Goal: Find specific page/section: Find specific page/section

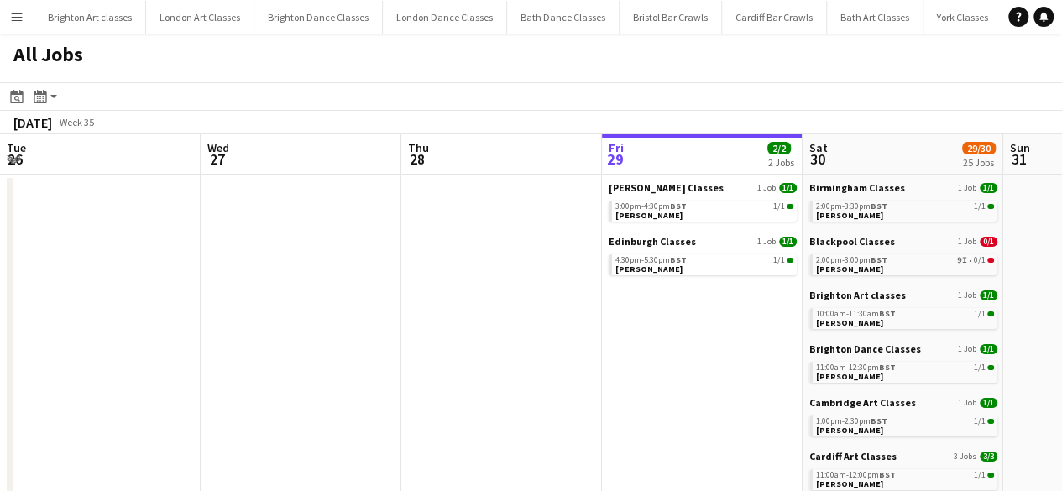
scroll to position [0, 401]
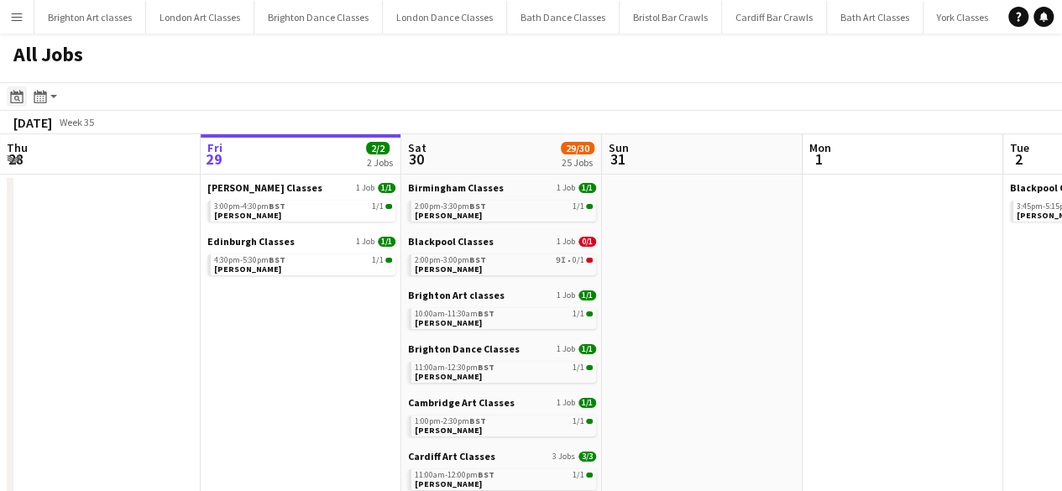
drag, startPoint x: 34, startPoint y: 91, endPoint x: 15, endPoint y: 102, distance: 21.9
click at [25, 94] on div "Date picker AUG 2025 AUG 2025 Monday M Tuesday T Wednesday W Thursday T Friday …" at bounding box center [35, 96] width 57 height 20
click at [23, 91] on div "Date picker" at bounding box center [17, 96] width 20 height 20
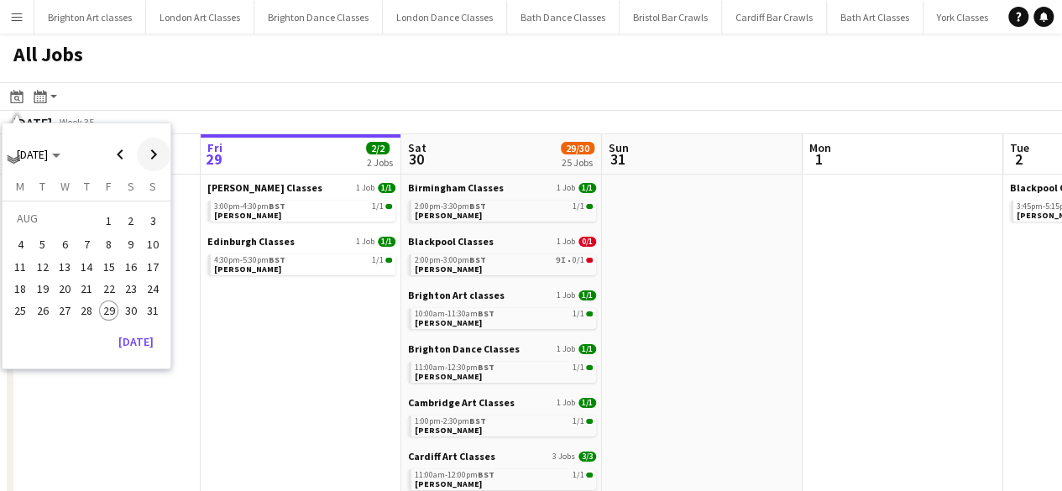
drag, startPoint x: 151, startPoint y: 152, endPoint x: 152, endPoint y: 174, distance: 21.8
click at [152, 155] on span "Next month" at bounding box center [154, 155] width 34 height 34
click at [127, 244] on span "6" at bounding box center [131, 241] width 20 height 20
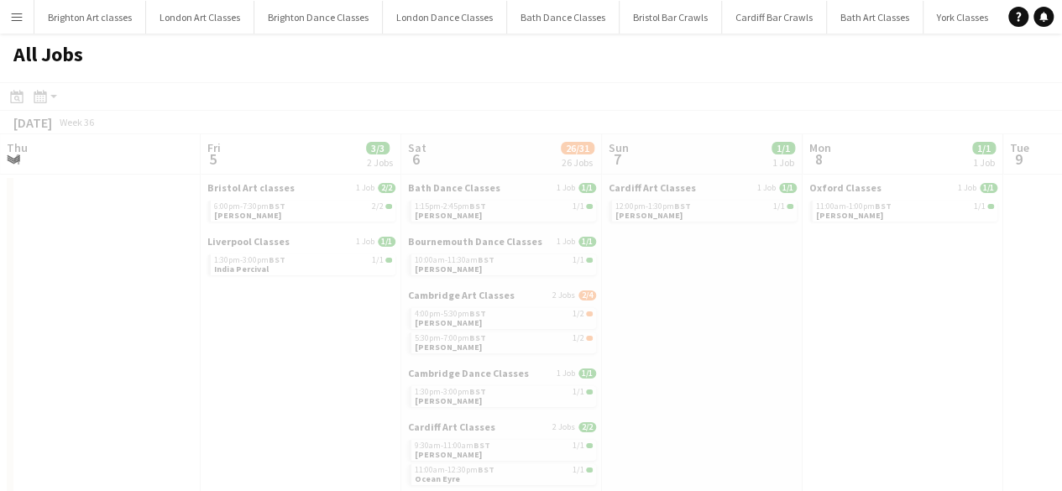
scroll to position [0, 577]
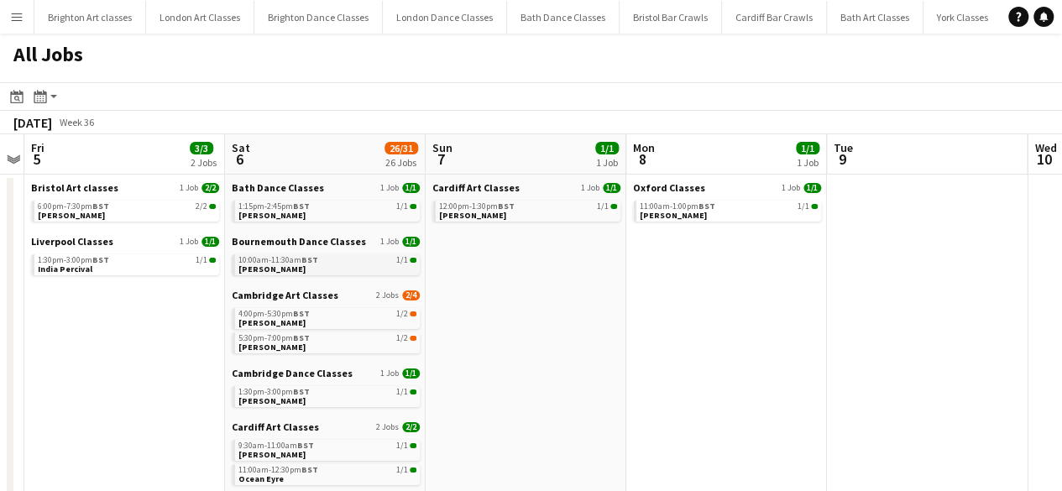
click at [268, 264] on link "10:00am-11:30am BST 1/1 Tracy Goodman" at bounding box center [327, 263] width 178 height 19
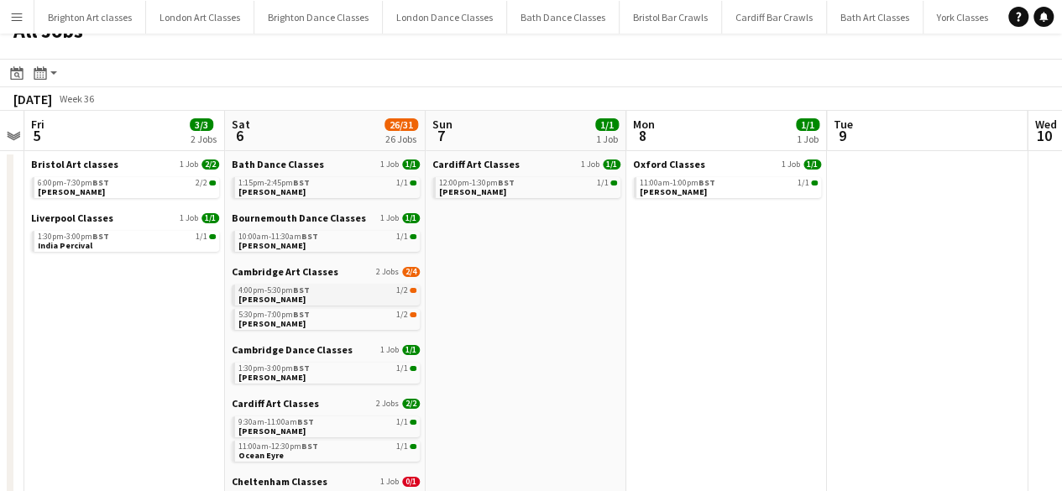
scroll to position [0, 0]
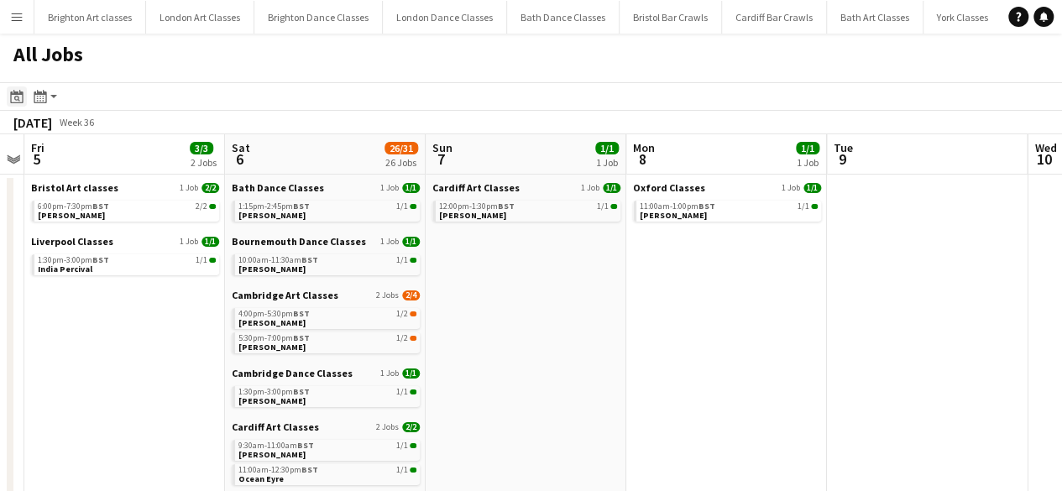
click at [26, 92] on div "Date picker" at bounding box center [17, 96] width 20 height 20
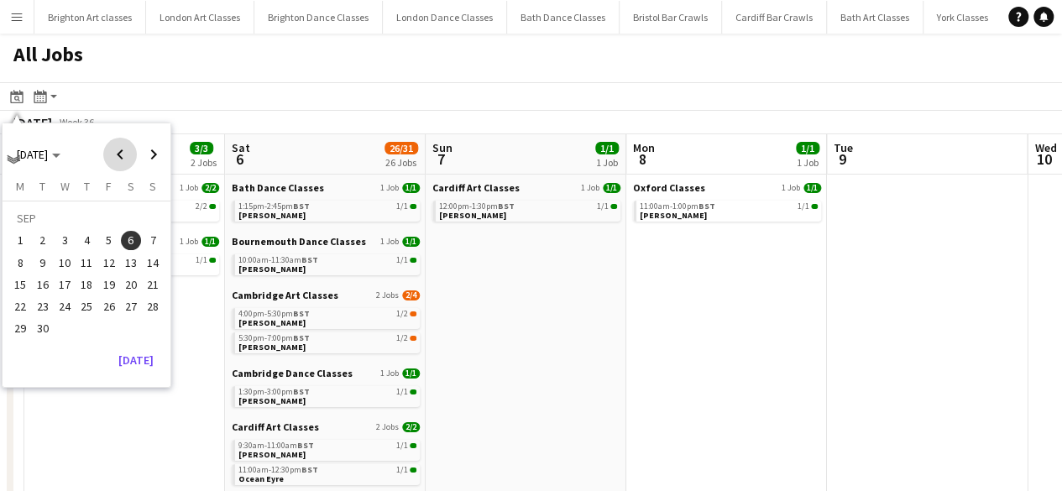
click at [123, 162] on span "Previous month" at bounding box center [120, 155] width 34 height 34
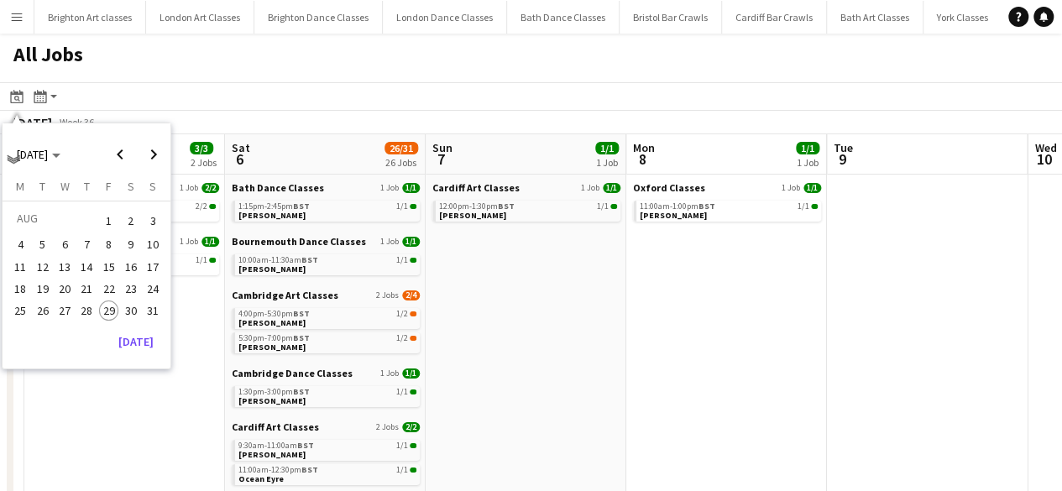
click at [131, 316] on span "30" at bounding box center [131, 310] width 20 height 20
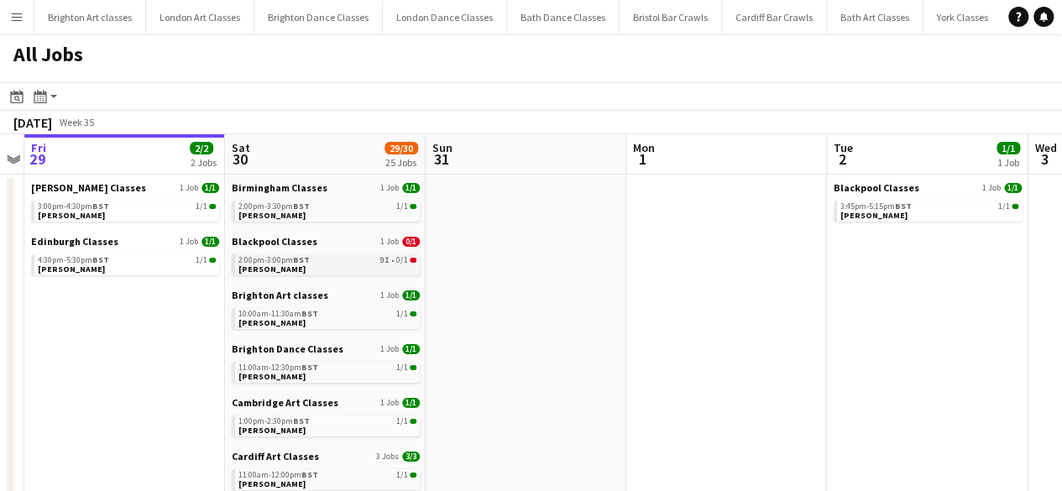
click at [291, 269] on span "[PERSON_NAME]" at bounding box center [271, 269] width 67 height 11
click at [930, 214] on link "3:45pm-5:15pm BST 1/1 Louise Tansey" at bounding box center [929, 210] width 178 height 19
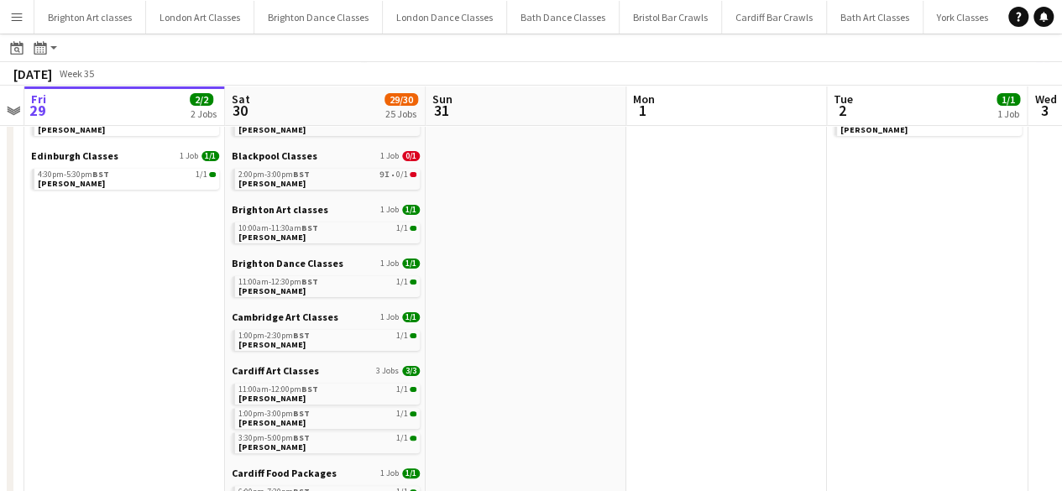
click at [17, 11] on app-icon "Menu" at bounding box center [16, 16] width 13 height 13
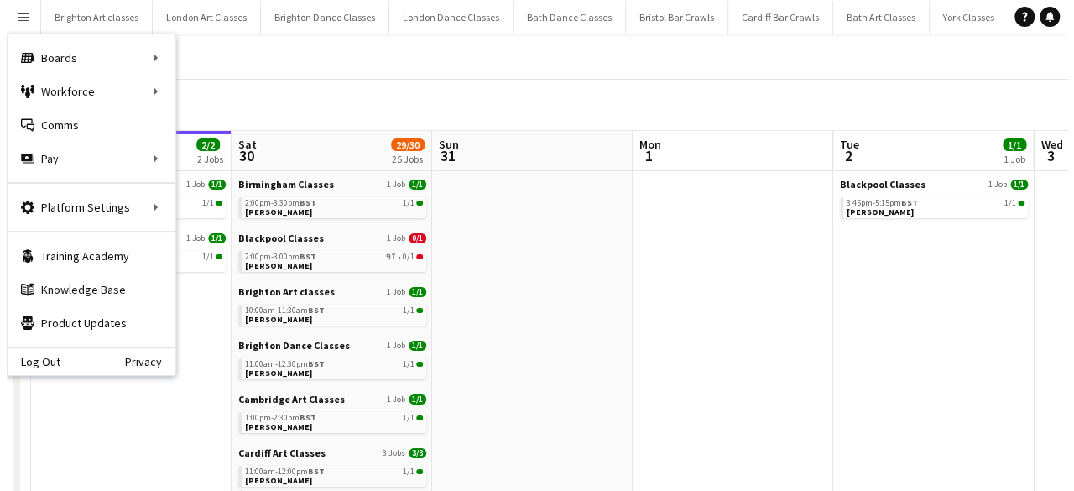
scroll to position [0, 0]
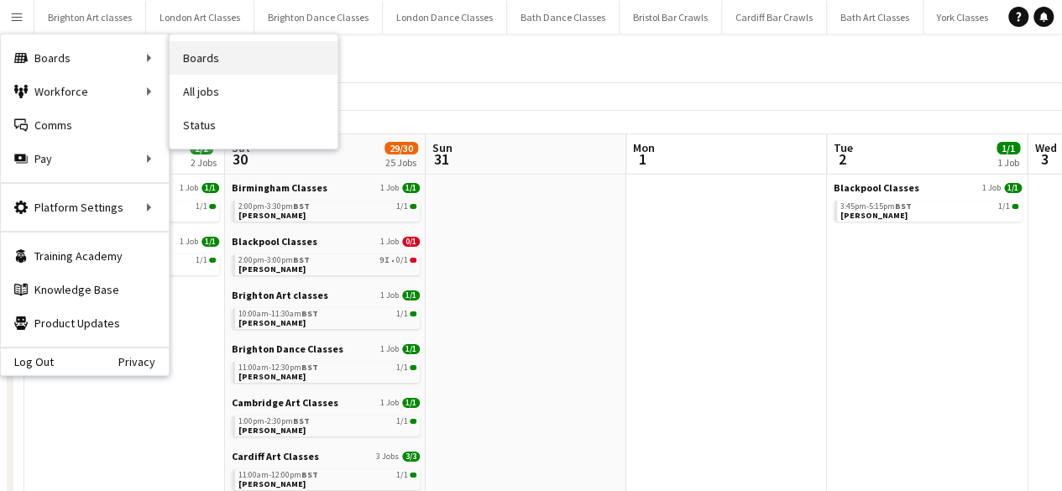
click at [211, 57] on link "Boards" at bounding box center [254, 58] width 168 height 34
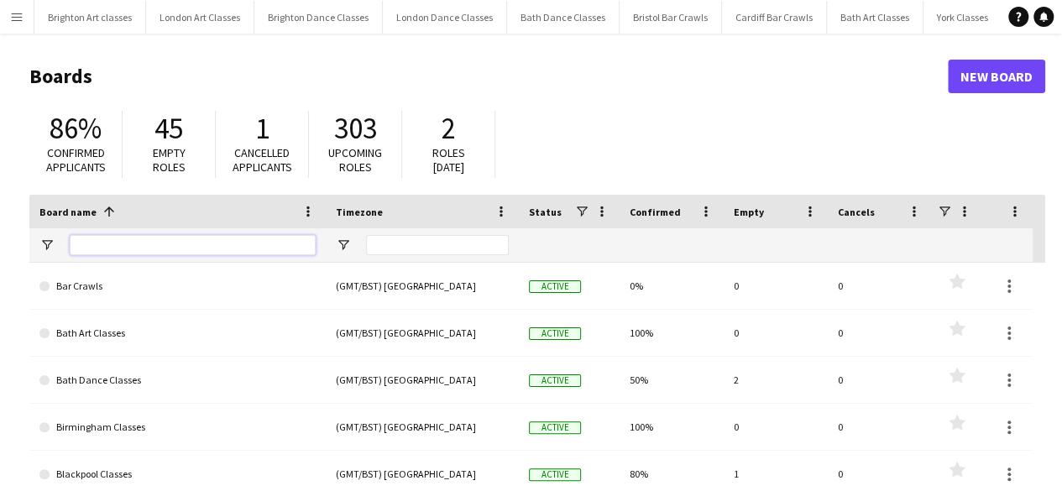
drag, startPoint x: 104, startPoint y: 246, endPoint x: 110, endPoint y: 237, distance: 10.9
click at [106, 243] on input "Board name Filter Input" at bounding box center [193, 245] width 246 height 20
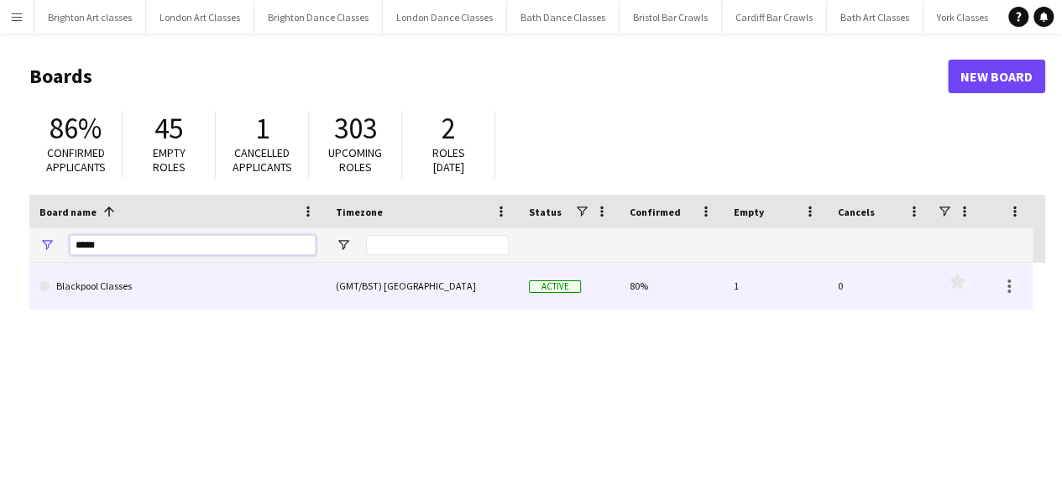
type input "*****"
click at [155, 278] on link "Blackpool Classes" at bounding box center [177, 286] width 276 height 47
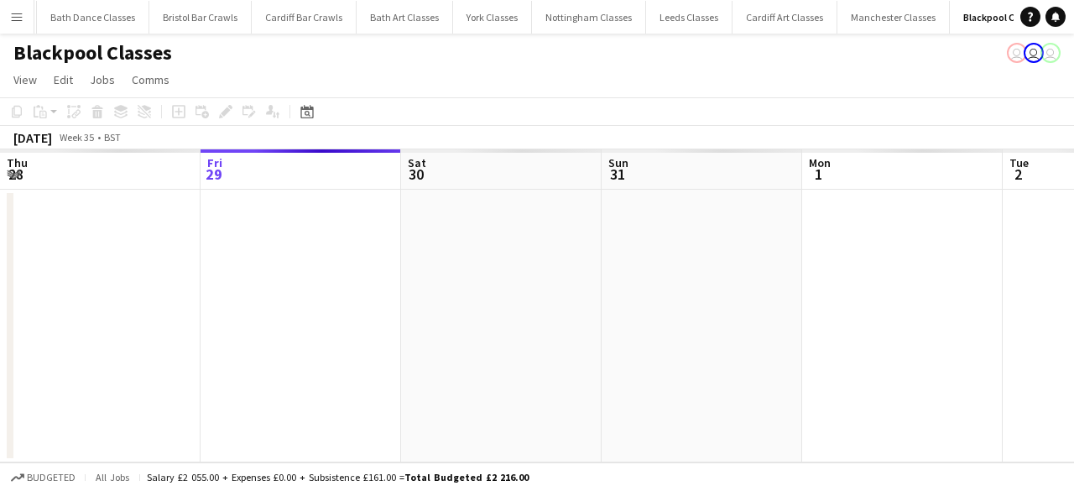
scroll to position [0, 482]
click at [22, 13] on app-icon "Menu" at bounding box center [16, 16] width 13 height 13
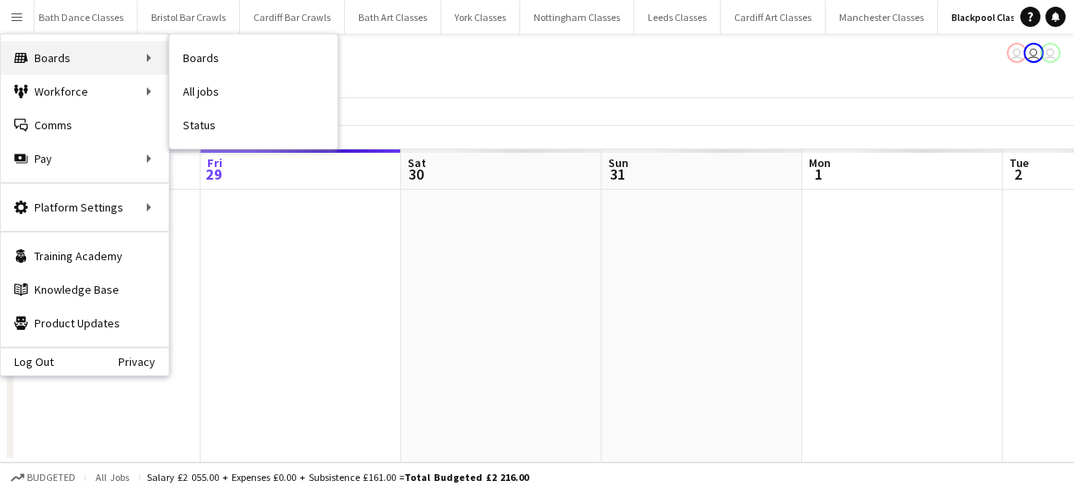
click at [57, 57] on div "Boards Boards" at bounding box center [85, 58] width 168 height 34
click at [217, 57] on link "Boards" at bounding box center [254, 58] width 168 height 34
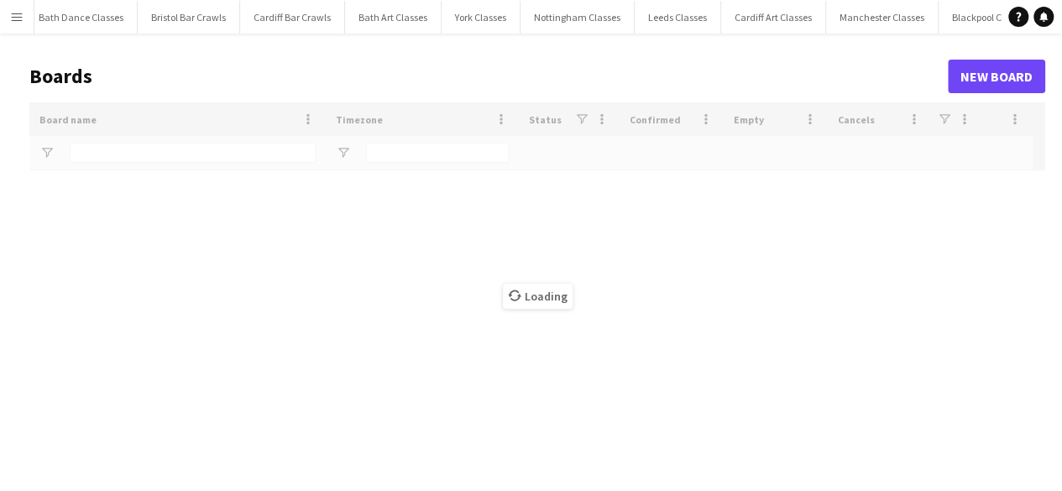
type input "*****"
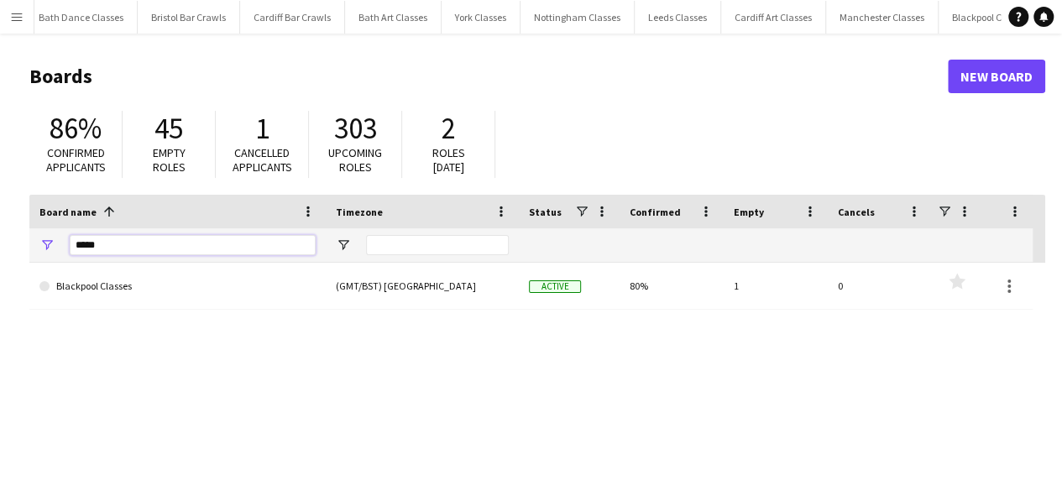
click at [126, 243] on input "*****" at bounding box center [193, 245] width 246 height 20
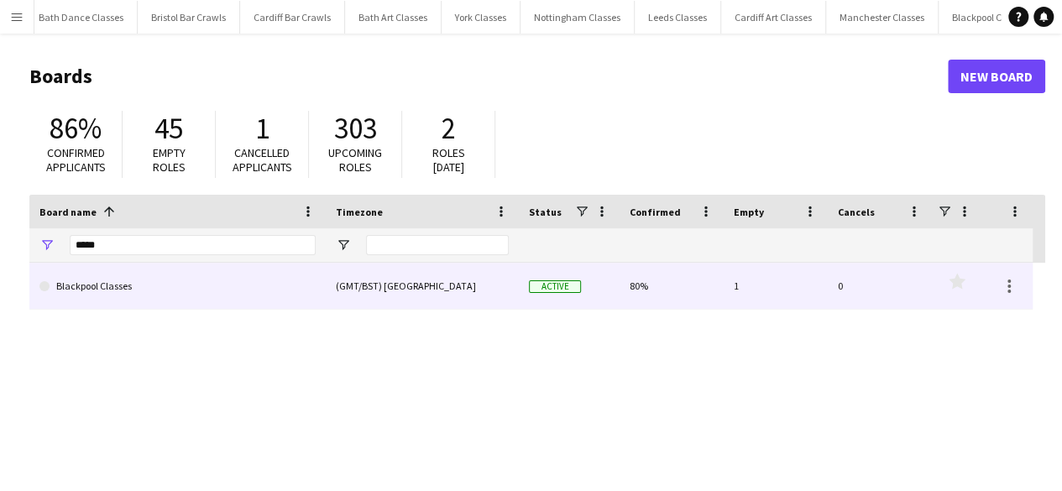
click at [178, 277] on link "Blackpool Classes" at bounding box center [177, 286] width 276 height 47
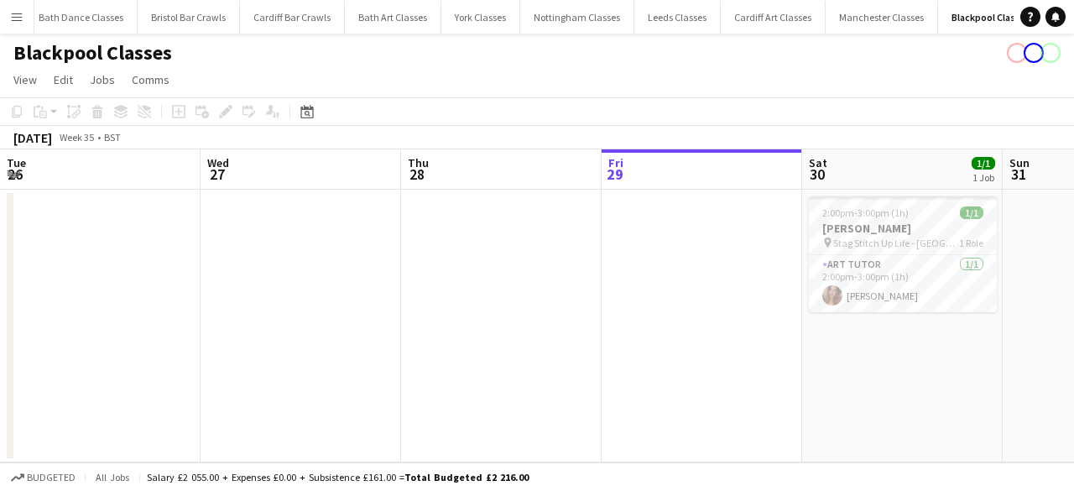
scroll to position [0, 401]
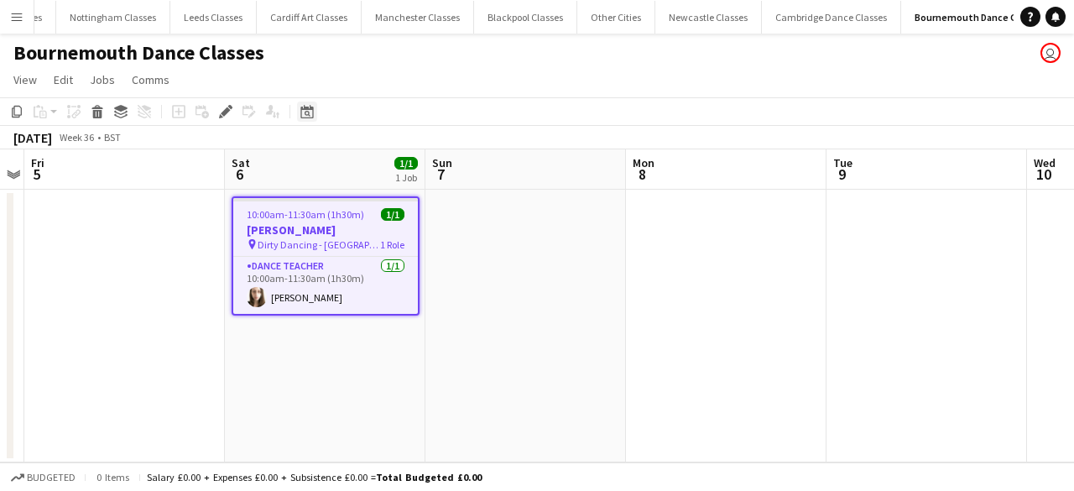
click at [301, 117] on icon at bounding box center [306, 111] width 13 height 13
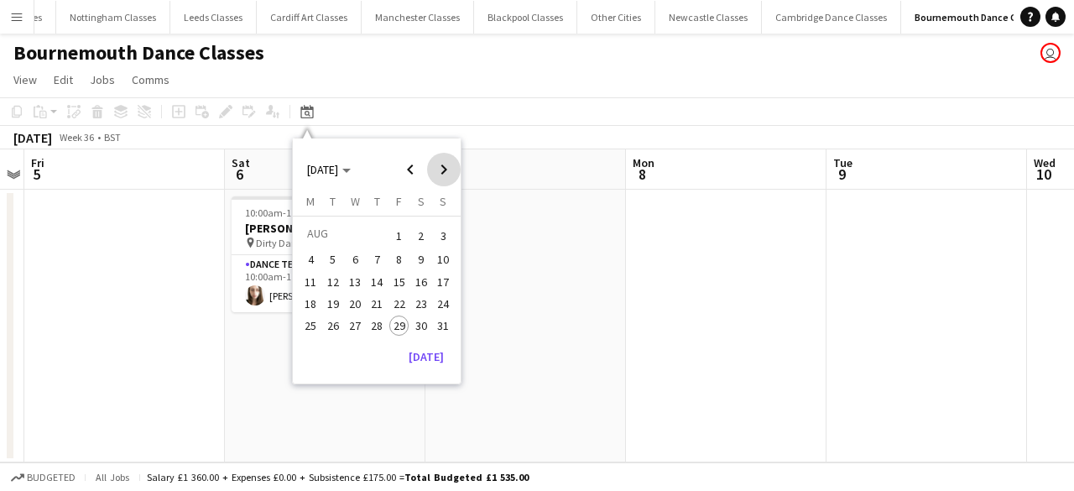
click at [446, 177] on span "Next month" at bounding box center [444, 170] width 34 height 34
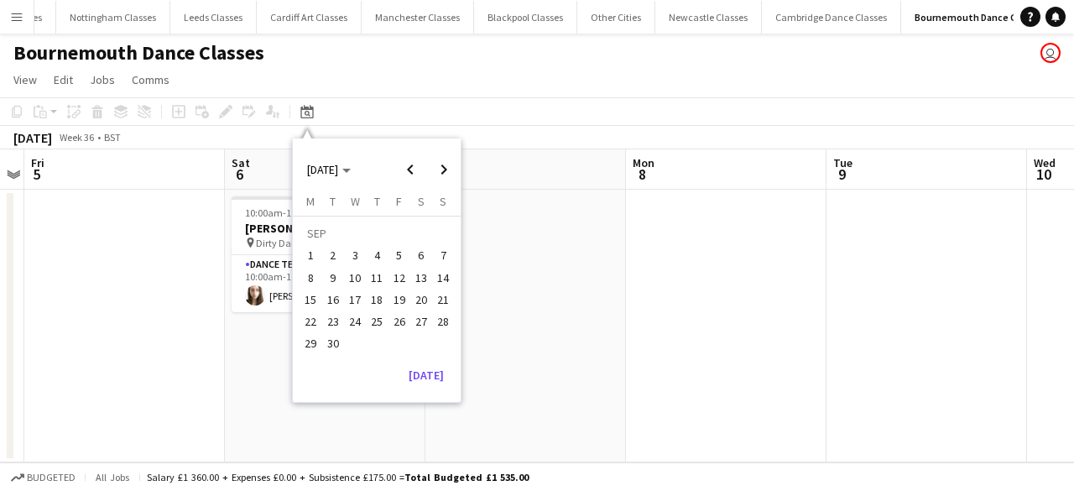
click at [420, 300] on span "20" at bounding box center [421, 300] width 20 height 20
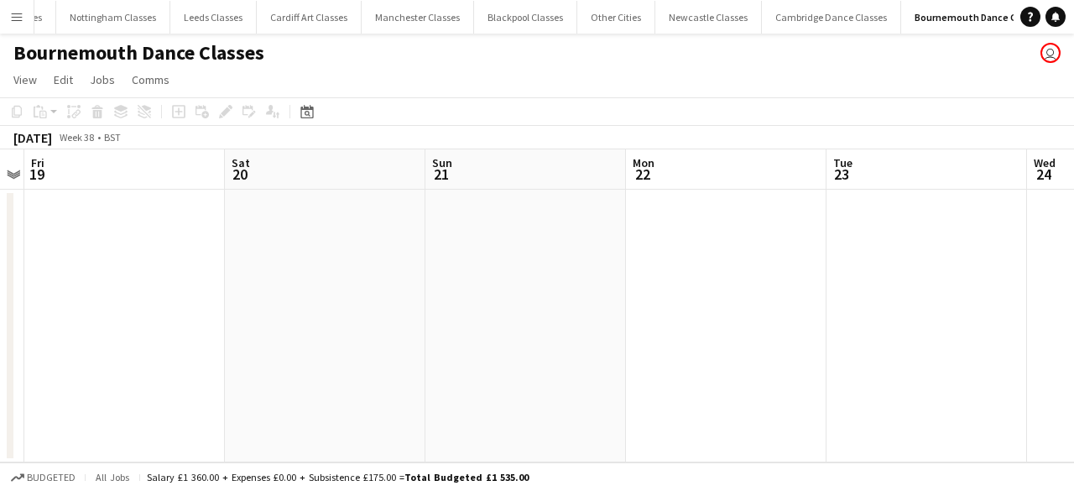
click at [488, 296] on app-date-cell at bounding box center [525, 326] width 201 height 273
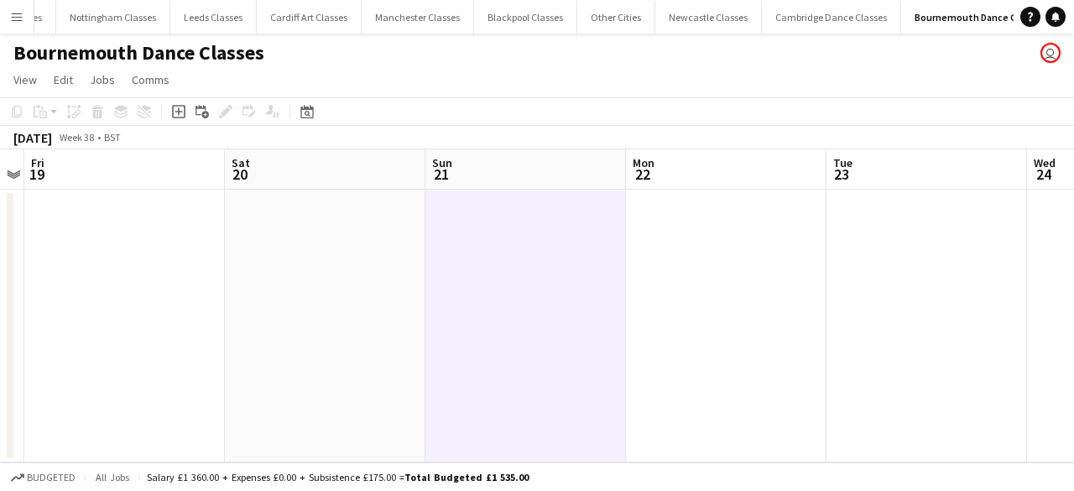
click at [265, 344] on app-date-cell at bounding box center [325, 326] width 201 height 273
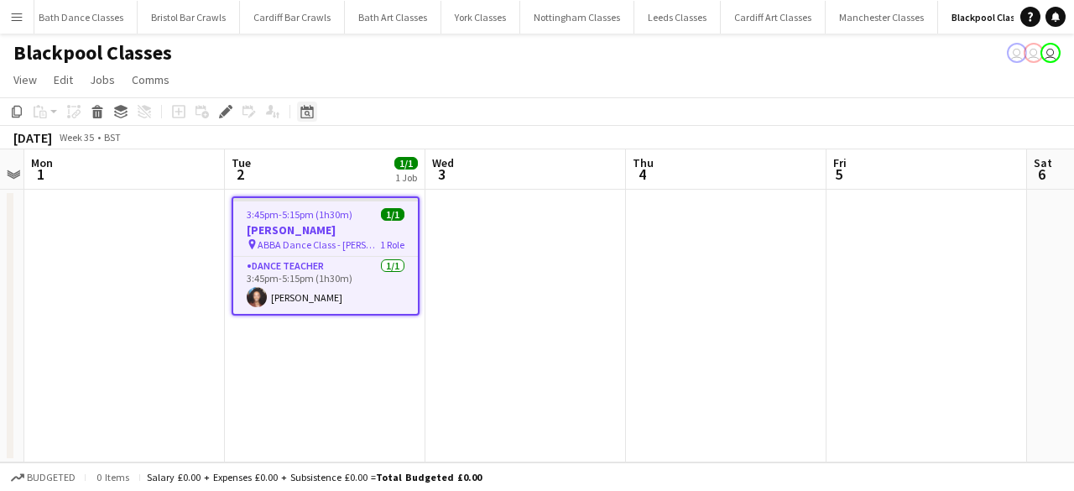
click at [300, 118] on div "Date picker" at bounding box center [307, 112] width 20 height 20
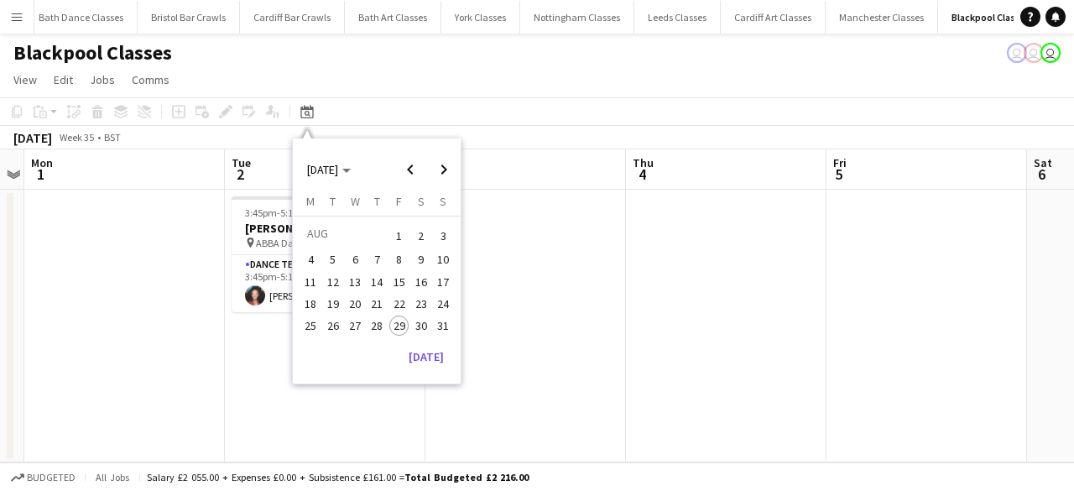
click at [424, 328] on span "30" at bounding box center [421, 326] width 20 height 20
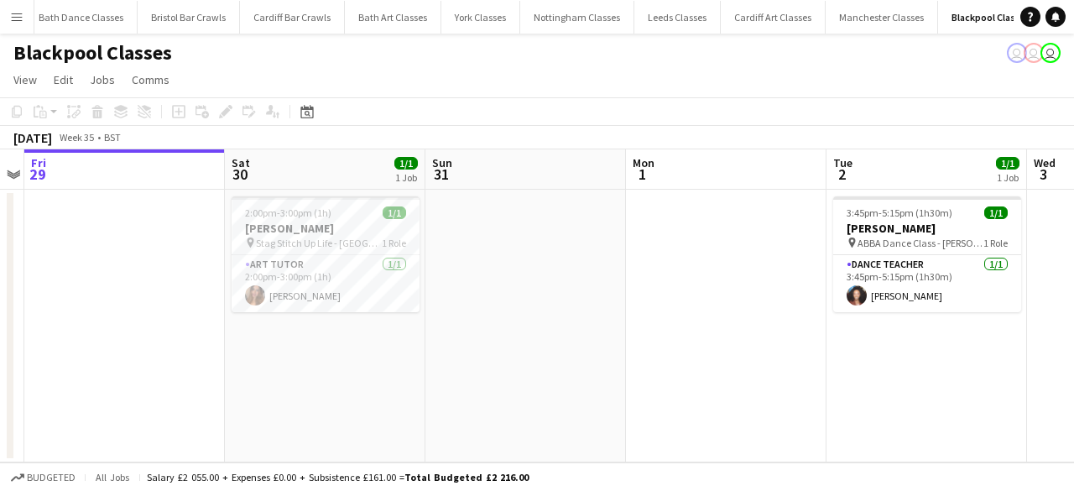
click at [337, 363] on app-date-cell "2:00pm-3:00pm (1h) 1/1 Darren Loudon pin Stag Stitch Up Life - Imperial Hotel 1…" at bounding box center [325, 326] width 201 height 273
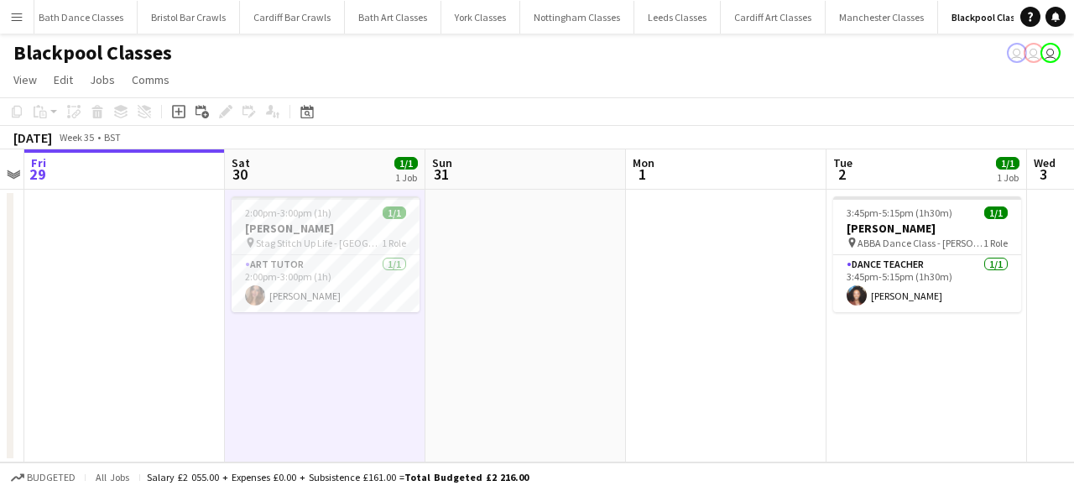
click at [324, 358] on app-date-cell "2:00pm-3:00pm (1h) 1/1 Darren Loudon pin Stag Stitch Up Life - Imperial Hotel 1…" at bounding box center [325, 326] width 201 height 273
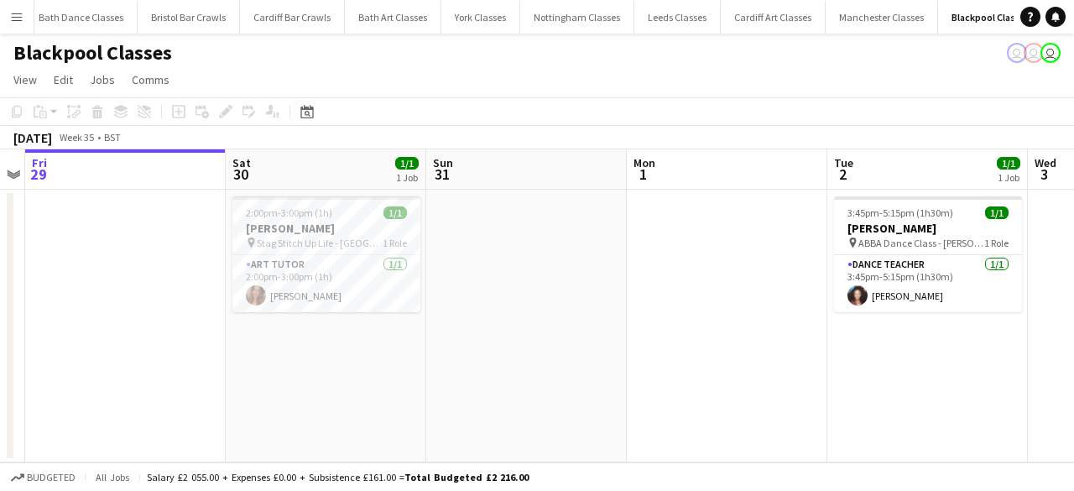
click at [325, 355] on app-date-cell "2:00pm-3:00pm (1h) 1/1 Darren Loudon pin Stag Stitch Up Life - Imperial Hotel 1…" at bounding box center [326, 326] width 201 height 273
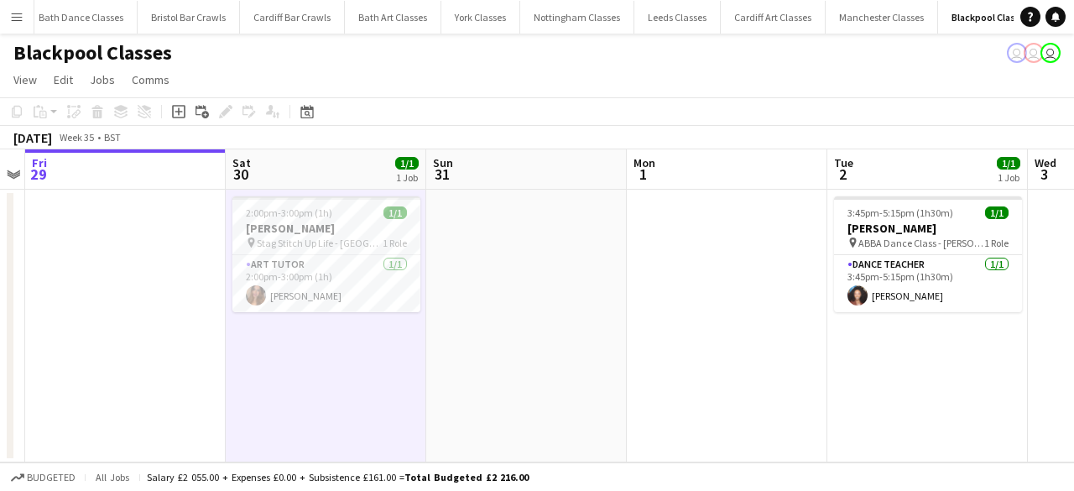
click at [317, 346] on app-date-cell "2:00pm-3:00pm (1h) 1/1 Darren Loudon pin Stag Stitch Up Life - Imperial Hotel 1…" at bounding box center [326, 326] width 201 height 273
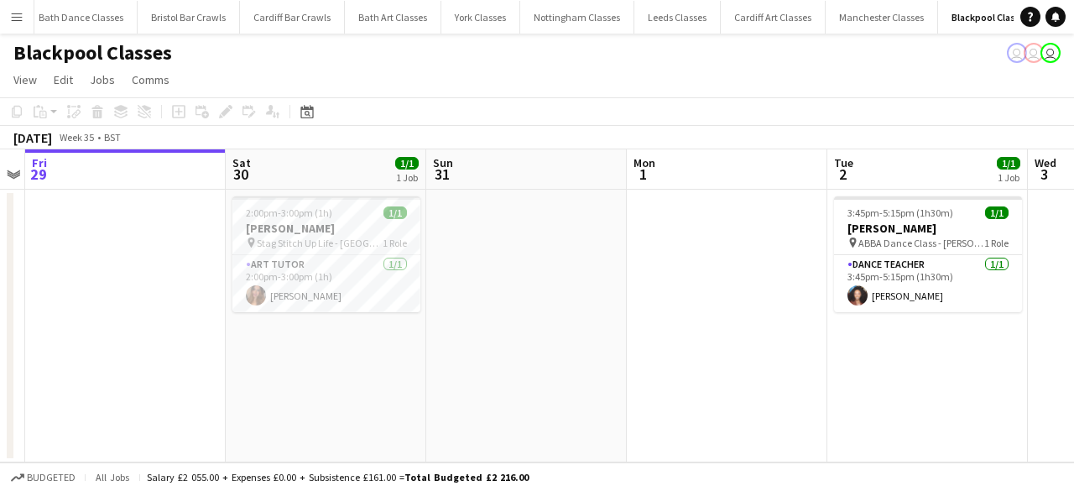
click at [318, 357] on app-date-cell "2:00pm-3:00pm (1h) 1/1 Darren Loudon pin Stag Stitch Up Life - Imperial Hotel 1…" at bounding box center [326, 326] width 201 height 273
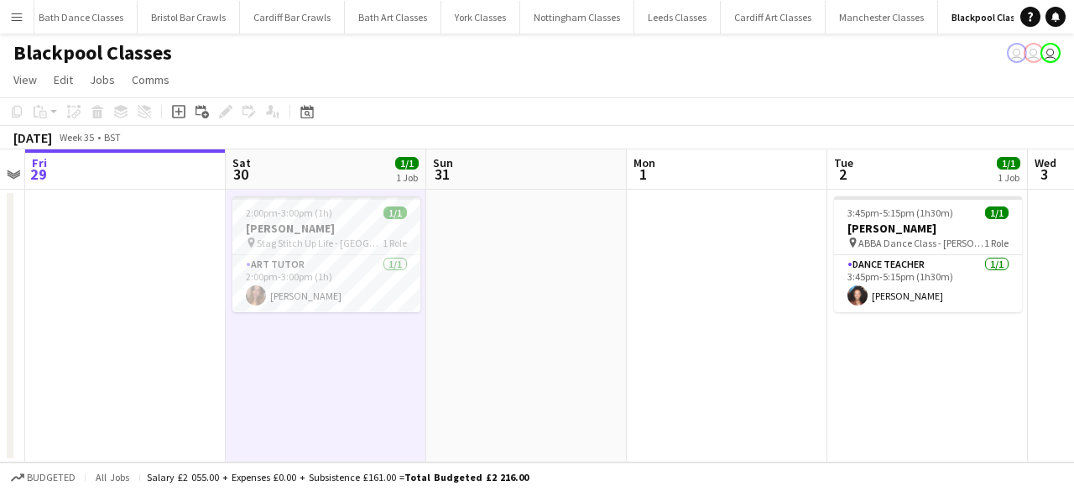
scroll to position [0, 575]
click at [317, 196] on app-date-cell "2:00pm-3:00pm (1h) 1/1 Darren Loudon pin Stag Stitch Up Life - Imperial Hotel 1…" at bounding box center [327, 326] width 201 height 273
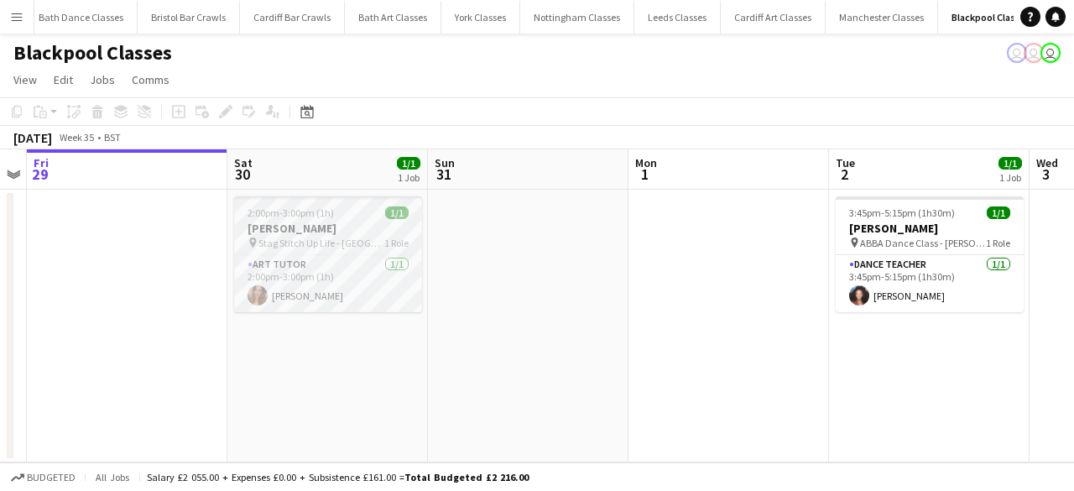
click at [326, 222] on h3 "[PERSON_NAME]" at bounding box center [328, 228] width 188 height 15
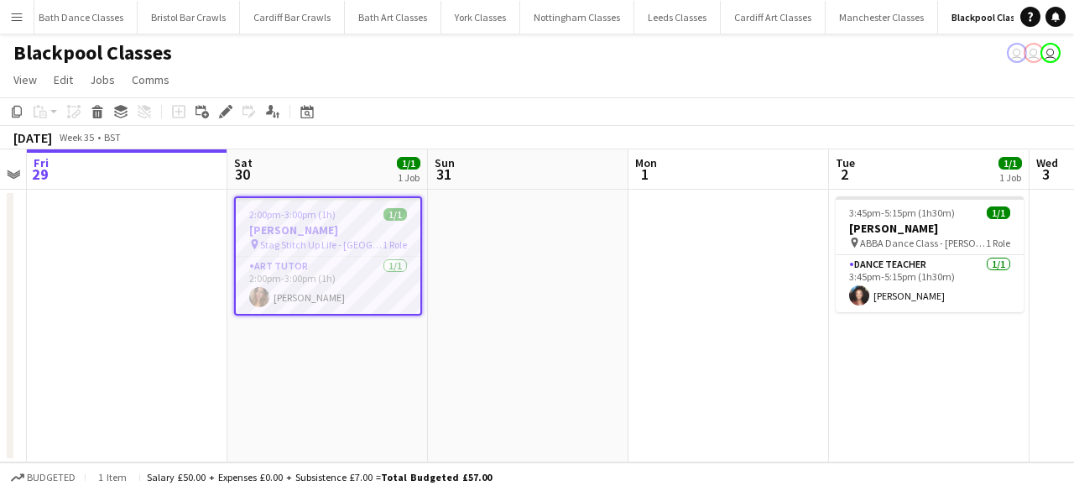
click at [14, 28] on button "Menu" at bounding box center [17, 17] width 34 height 34
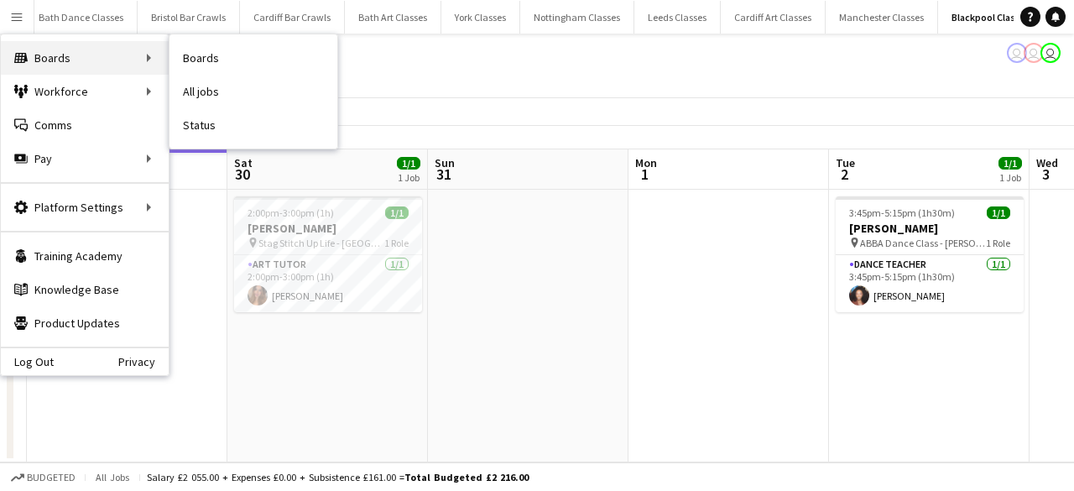
click at [159, 51] on div "Boards Boards" at bounding box center [85, 58] width 168 height 34
click at [241, 65] on link "Boards" at bounding box center [254, 58] width 168 height 34
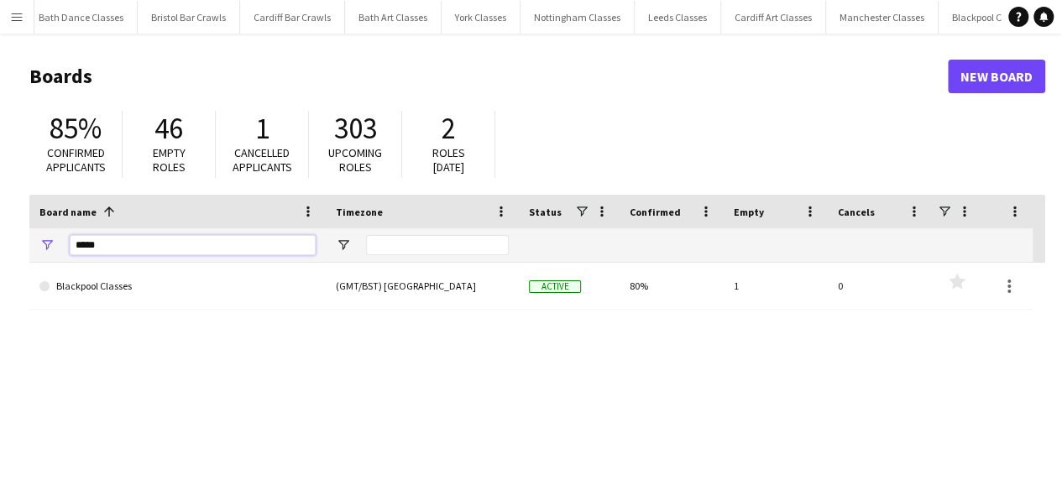
click at [166, 249] on input "*****" at bounding box center [193, 245] width 246 height 20
type input "*********"
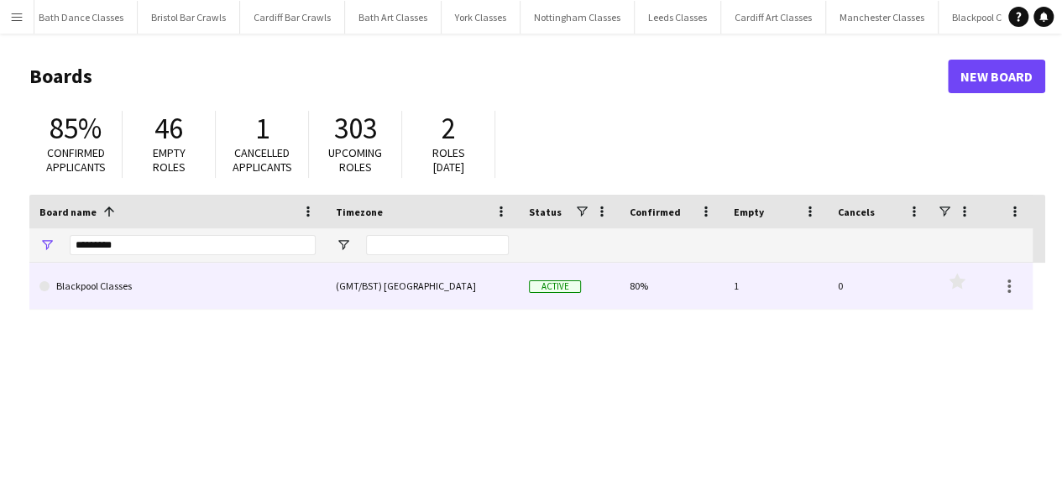
click at [250, 284] on link "Blackpool Classes" at bounding box center [177, 286] width 276 height 47
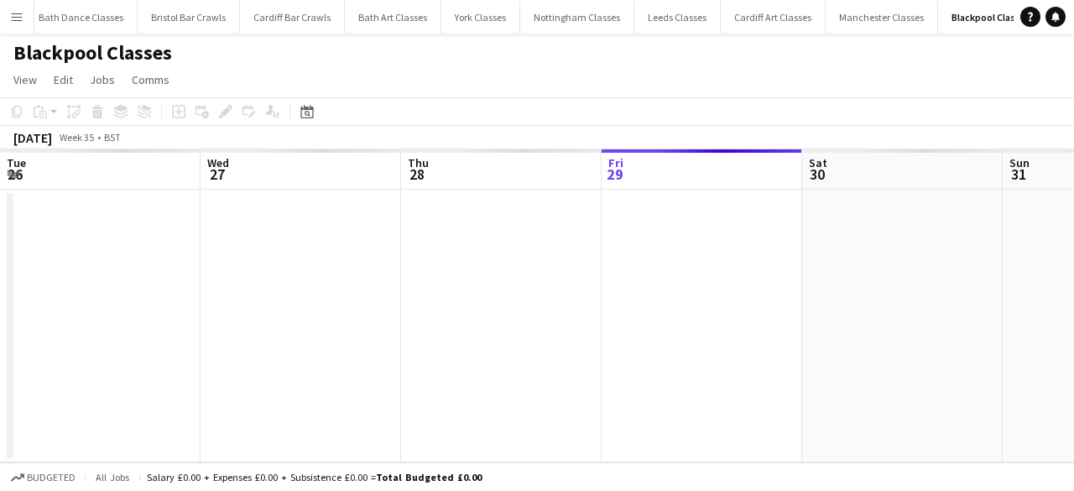
scroll to position [0, 401]
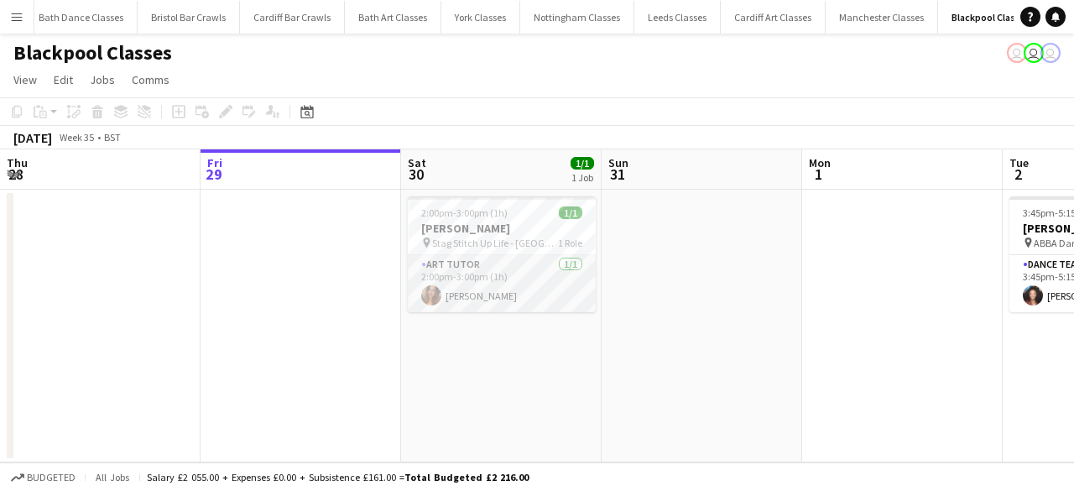
drag, startPoint x: 470, startPoint y: 255, endPoint x: 483, endPoint y: 281, distance: 29.3
click at [469, 258] on app-card-role "Art Tutor 1/1 2:00pm-3:00pm (1h) Ayesha Usman" at bounding box center [502, 283] width 188 height 57
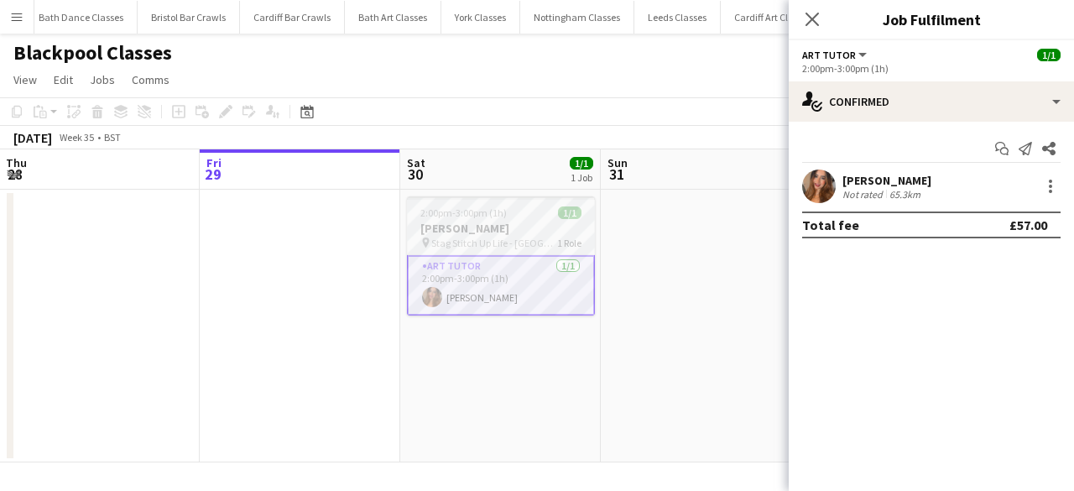
click at [493, 222] on h3 "[PERSON_NAME]" at bounding box center [501, 228] width 188 height 15
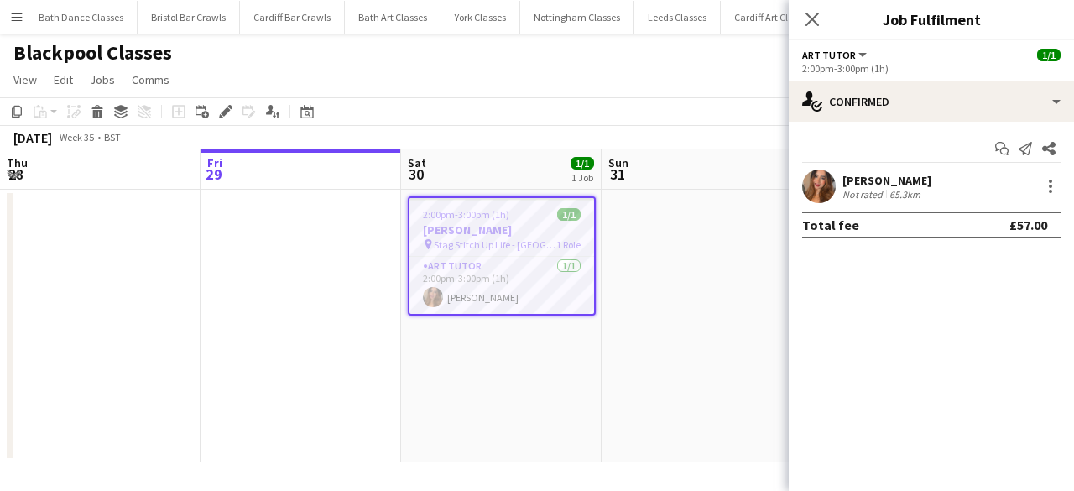
click at [519, 416] on app-date-cell "2:00pm-3:00pm (1h) 1/1 Darren Loudon pin Stag Stitch Up Life - Imperial Hotel 1…" at bounding box center [501, 326] width 201 height 273
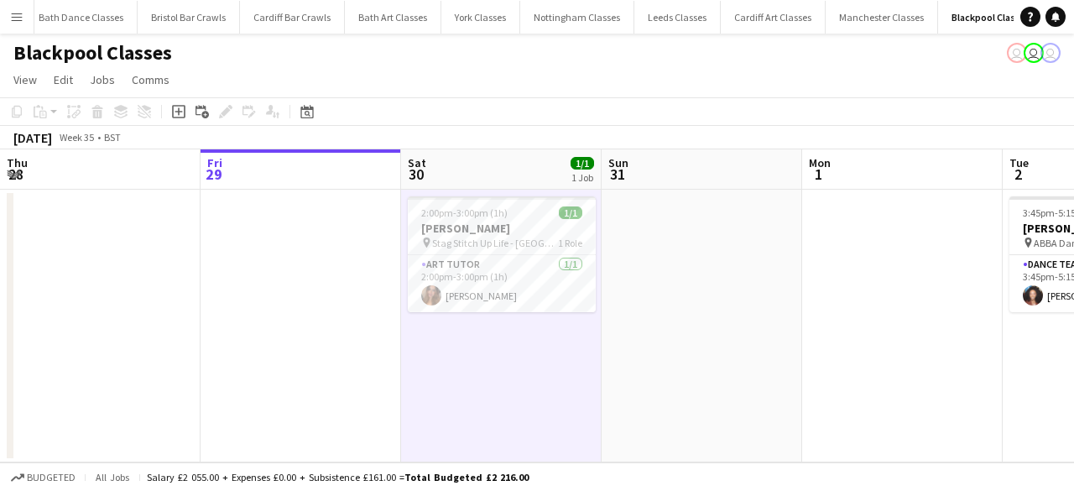
drag, startPoint x: 497, startPoint y: 358, endPoint x: 317, endPoint y: 258, distance: 205.5
click at [490, 347] on app-calendar-viewport "Tue 26 Wed 27 Thu 28 Fri 29 Sat 30 1/1 1 Job Sun 31 Mon 1 Tue 2 1/1 1 Job Wed 3…" at bounding box center [537, 305] width 1074 height 313
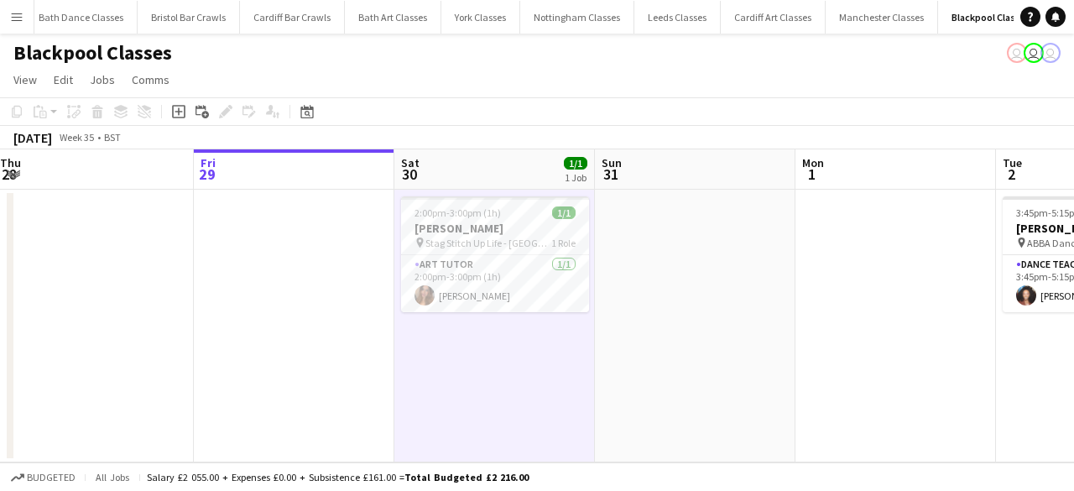
click at [313, 258] on app-date-cell at bounding box center [294, 326] width 201 height 273
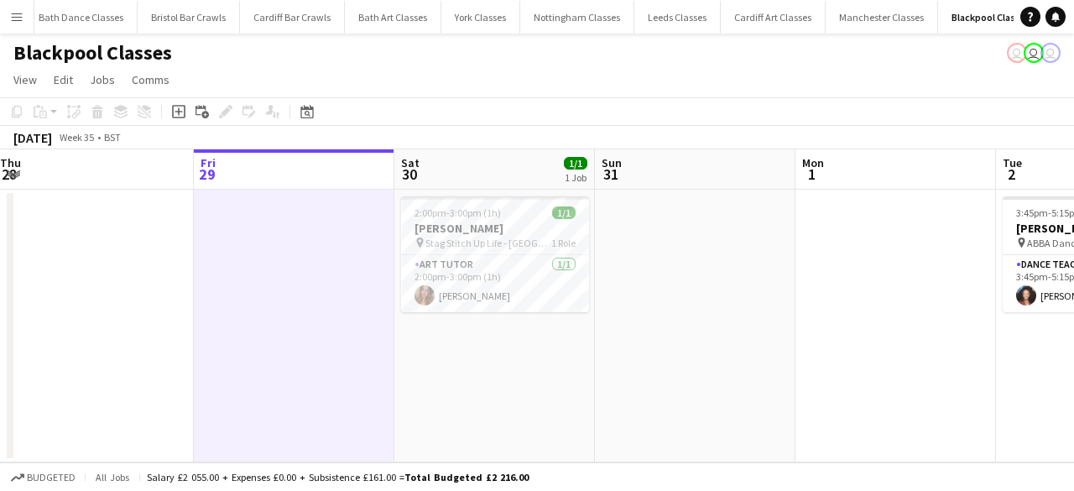
click at [517, 390] on app-date-cell "2:00pm-3:00pm (1h) 1/1 Darren Loudon pin Stag Stitch Up Life - Imperial Hotel 1…" at bounding box center [494, 326] width 201 height 273
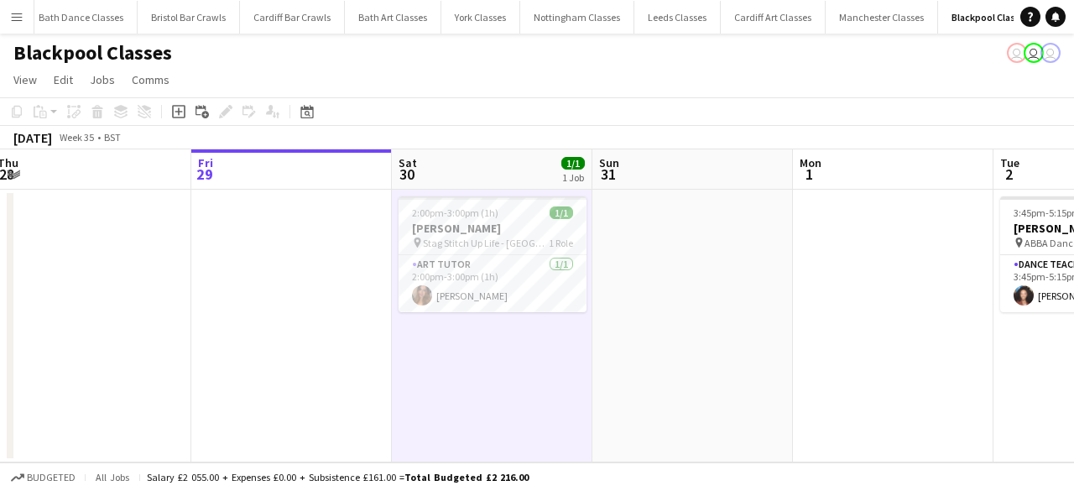
drag, startPoint x: 856, startPoint y: 167, endPoint x: 549, endPoint y: 170, distance: 307.2
click at [837, 161] on app-calendar-viewport "Tue 26 Wed 27 Thu 28 Fri 29 Sat 30 1/1 1 Job Sun 31 Mon 1 Tue 2 1/1 1 Job Wed 3…" at bounding box center [537, 305] width 1074 height 313
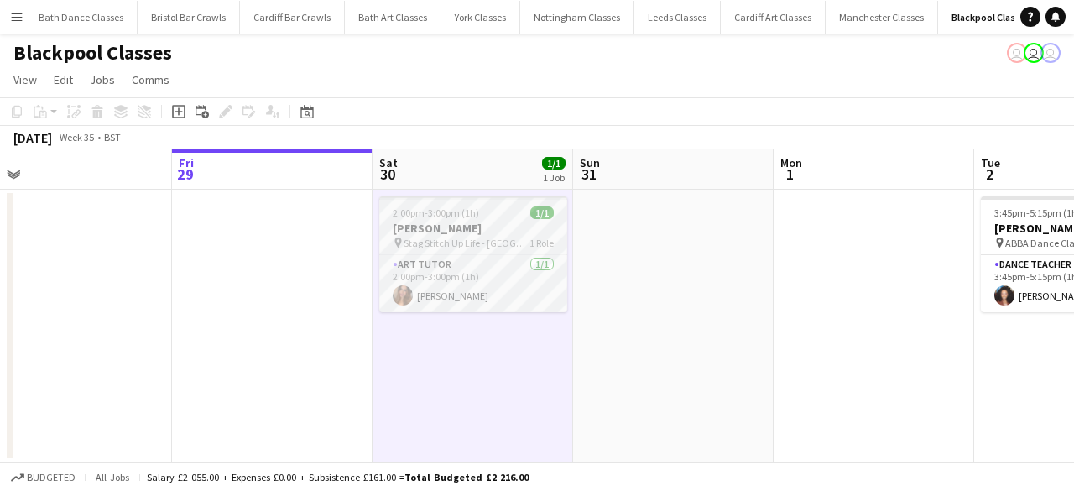
drag, startPoint x: 448, startPoint y: 221, endPoint x: 508, endPoint y: 211, distance: 60.4
click at [448, 222] on h3 "[PERSON_NAME]" at bounding box center [473, 228] width 188 height 15
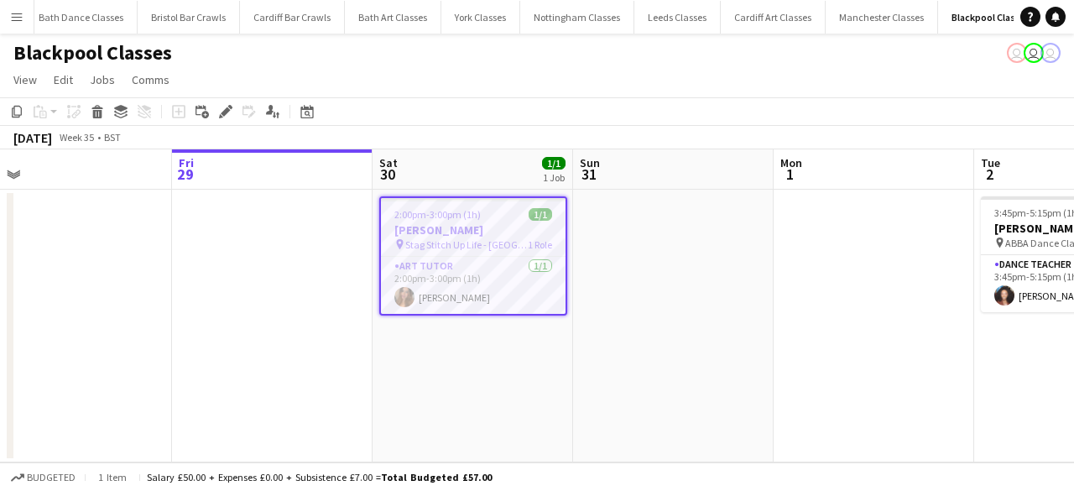
click at [513, 238] on span "Stag Stitch Up Life - [GEOGRAPHIC_DATA]" at bounding box center [466, 244] width 123 height 13
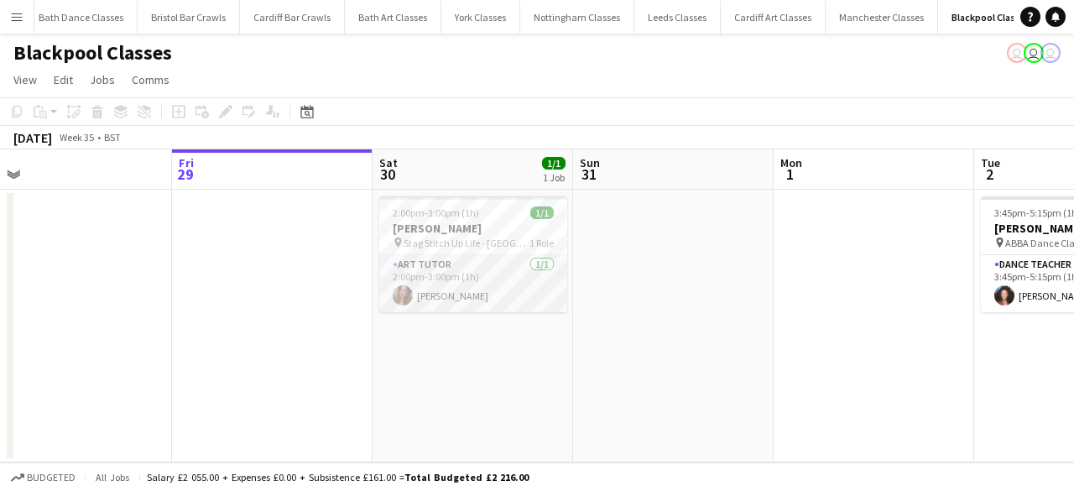
click at [443, 296] on app-card-role "Art Tutor 1/1 2:00pm-3:00pm (1h) Ayesha Usman" at bounding box center [473, 283] width 188 height 57
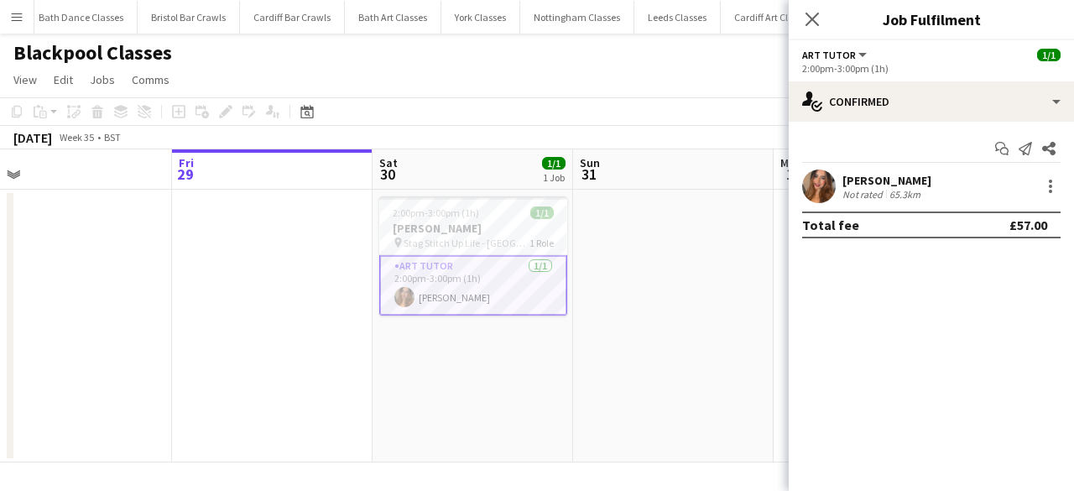
click at [7, 6] on button "Menu" at bounding box center [17, 17] width 34 height 34
